Goal: Obtain resource: Download file/media

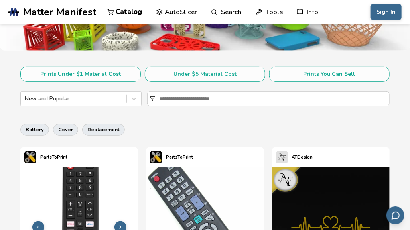
scroll to position [126, 0]
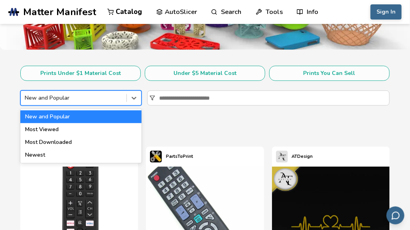
click at [115, 99] on div at bounding box center [74, 98] width 98 height 8
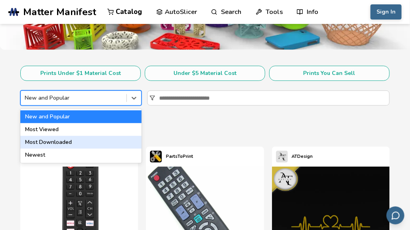
click at [91, 143] on div "Most Downloaded" at bounding box center [80, 142] width 121 height 13
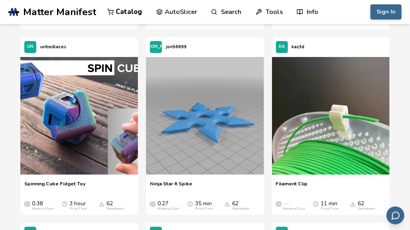
scroll to position [1042, 0]
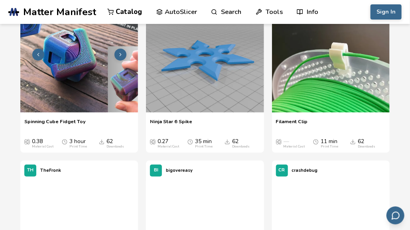
click at [90, 81] on img at bounding box center [79, 54] width 118 height 118
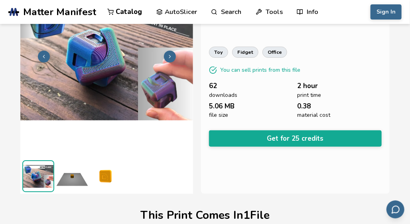
scroll to position [75, 0]
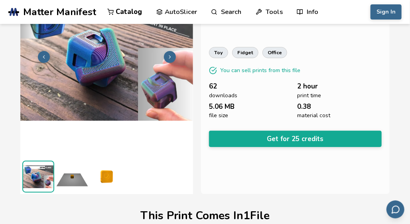
click at [252, 144] on div "**********" at bounding box center [295, 74] width 189 height 239
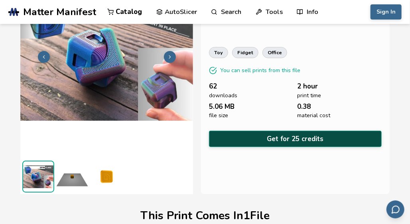
click at [255, 137] on button "Get for 25 credits" at bounding box center [295, 139] width 173 height 16
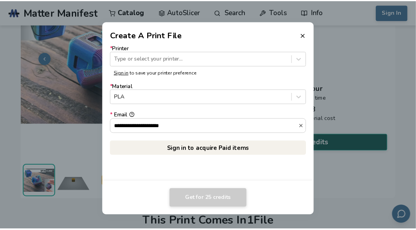
scroll to position [74, 0]
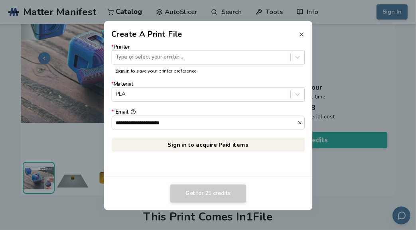
click at [299, 32] on icon at bounding box center [302, 34] width 6 height 6
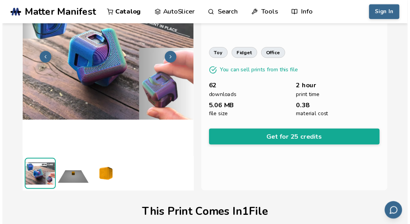
scroll to position [75, 0]
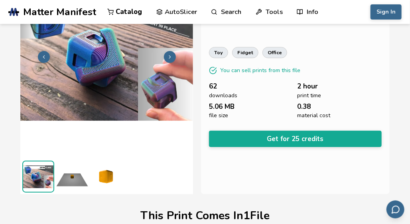
click at [278, 146] on div "**********" at bounding box center [295, 74] width 189 height 239
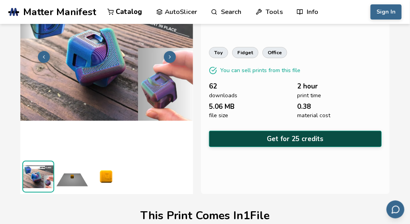
click at [289, 134] on button "Get for 25 credits" at bounding box center [295, 139] width 173 height 16
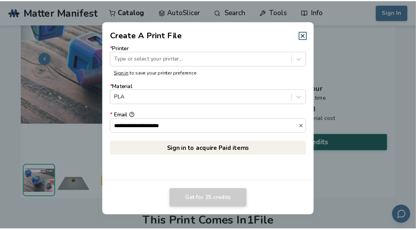
scroll to position [74, 0]
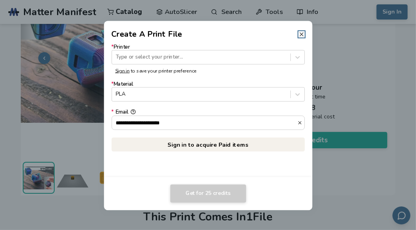
click at [303, 36] on icon at bounding box center [302, 34] width 6 height 6
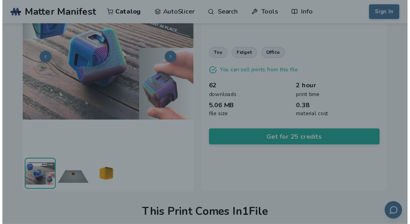
scroll to position [75, 0]
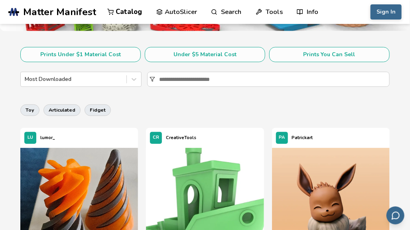
scroll to position [117, 0]
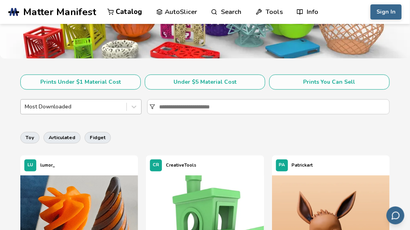
click at [108, 108] on div at bounding box center [74, 107] width 98 height 8
click at [202, 112] on input at bounding box center [274, 107] width 230 height 14
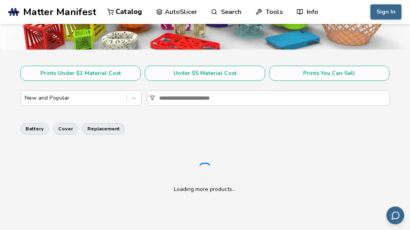
scroll to position [126, 0]
